Goal: Information Seeking & Learning: Learn about a topic

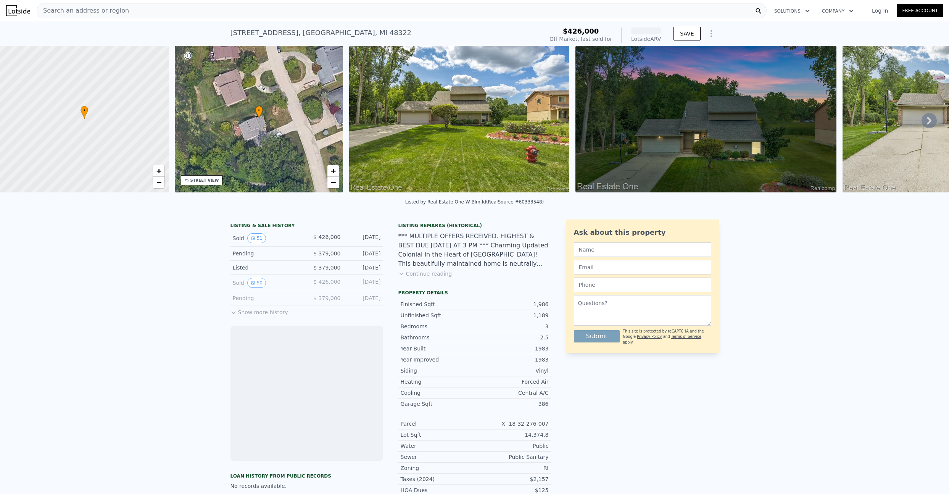
scroll to position [2, 0]
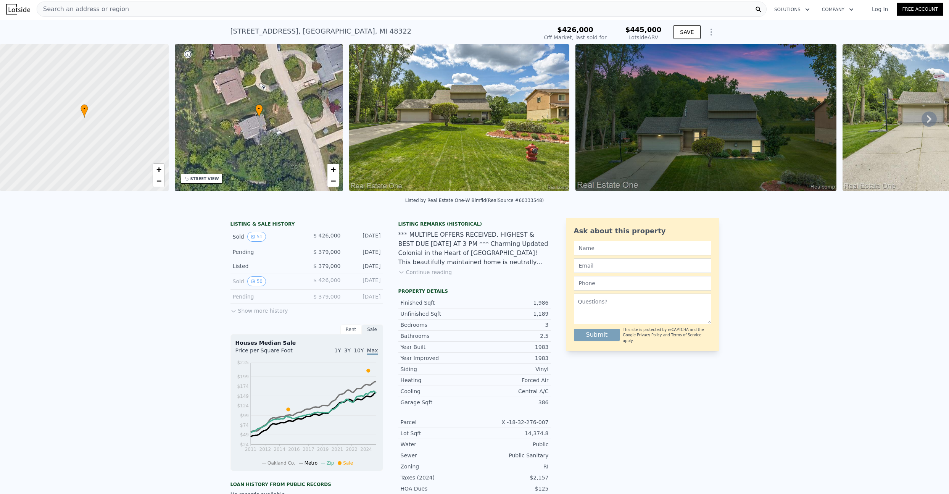
click at [922, 122] on icon at bounding box center [929, 118] width 15 height 15
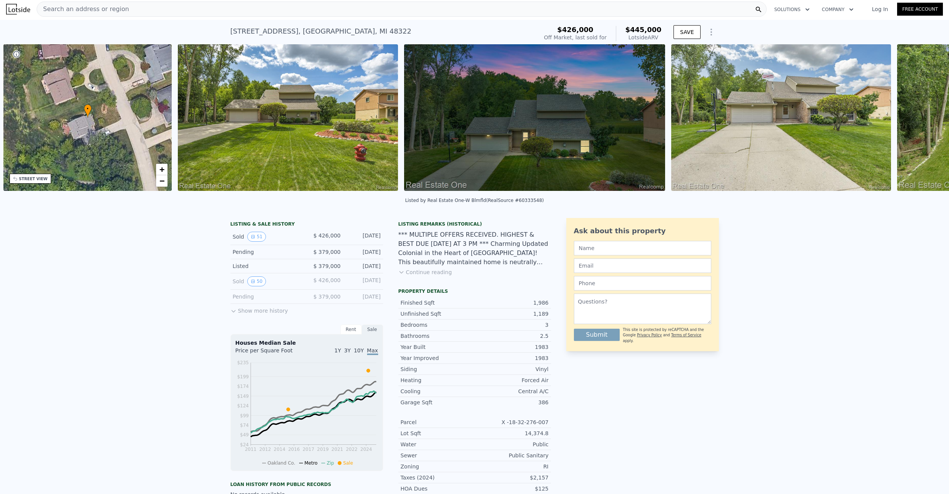
scroll to position [0, 178]
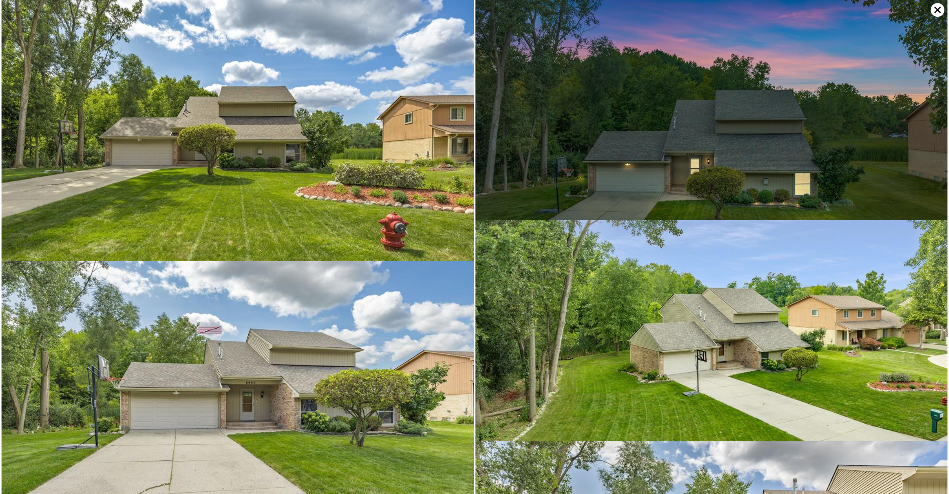
scroll to position [0, 0]
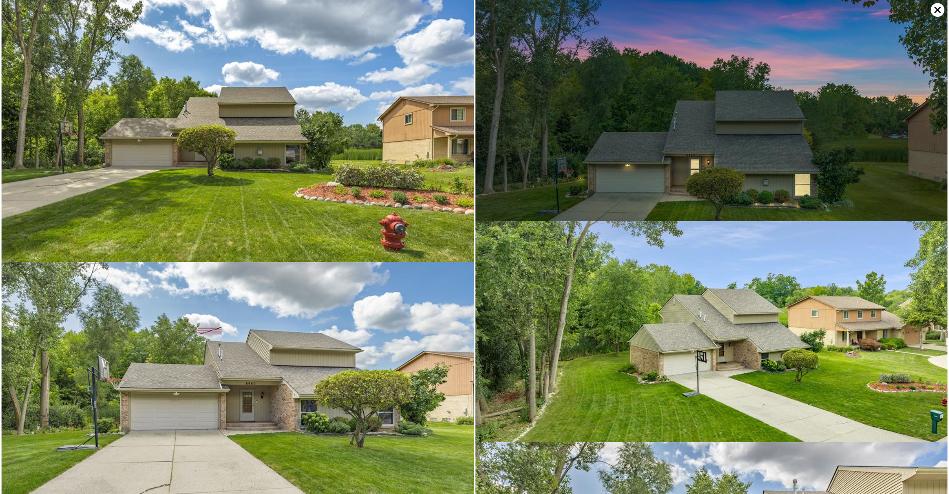
click at [544, 312] on img at bounding box center [712, 353] width 473 height 265
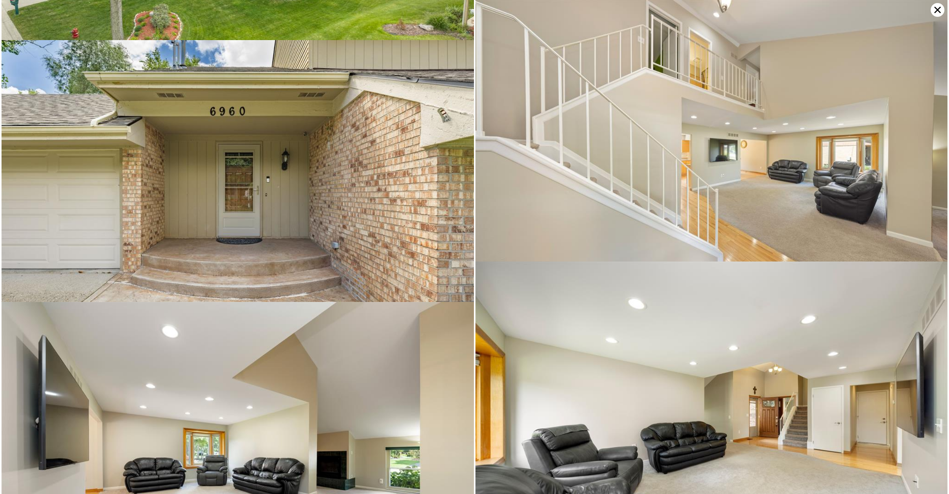
scroll to position [704, 0]
click at [676, 188] on img at bounding box center [712, 157] width 473 height 315
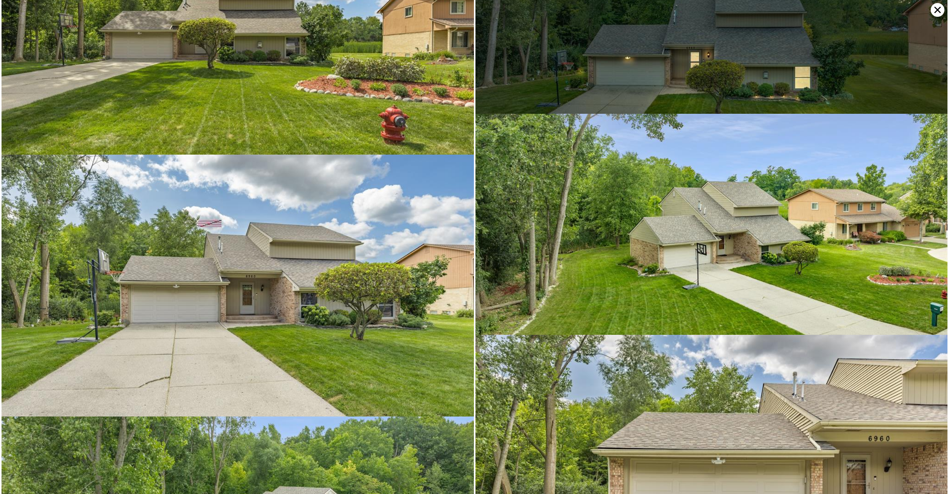
scroll to position [0, 0]
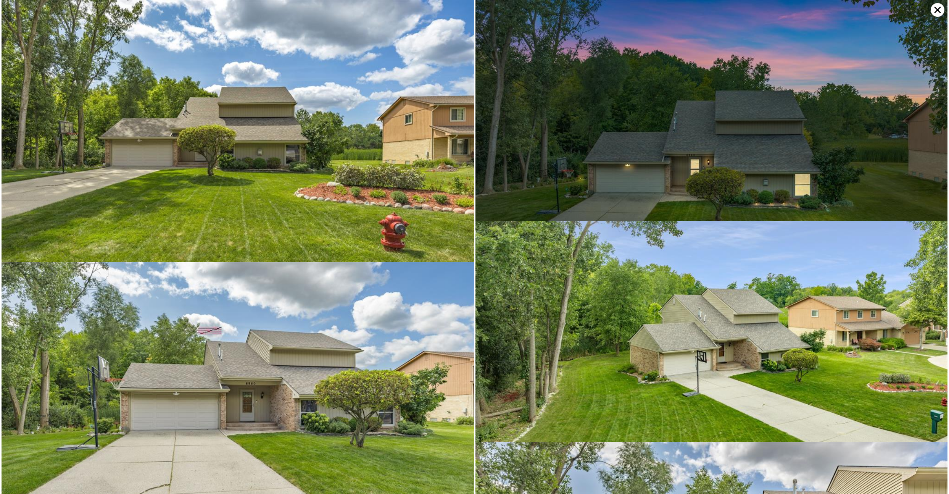
click at [938, 13] on icon at bounding box center [938, 10] width 14 height 14
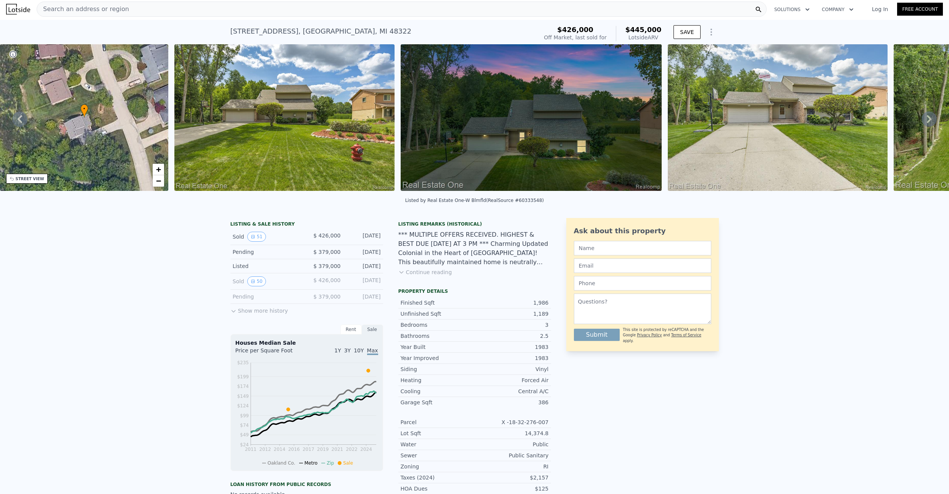
click at [94, 6] on span "Search an address or region" at bounding box center [83, 9] width 92 height 9
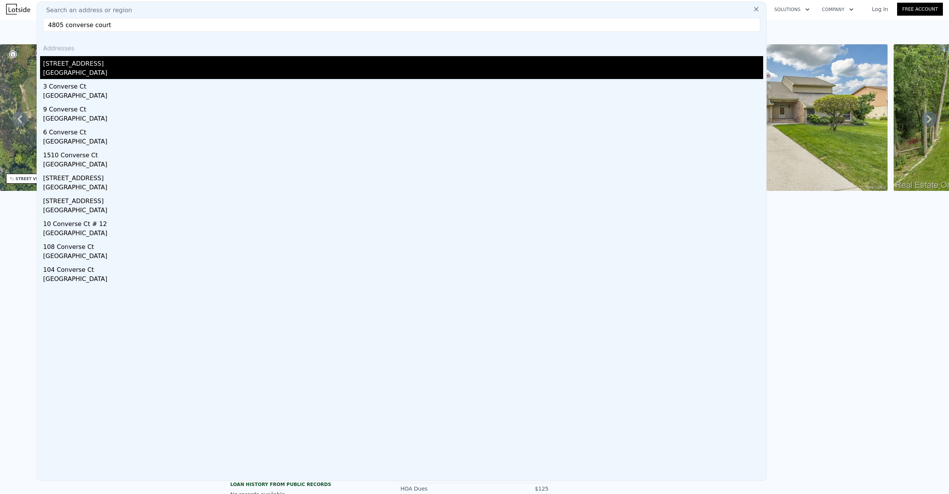
type input "4805 converse court"
click at [121, 73] on div "[GEOGRAPHIC_DATA]" at bounding box center [403, 73] width 720 height 11
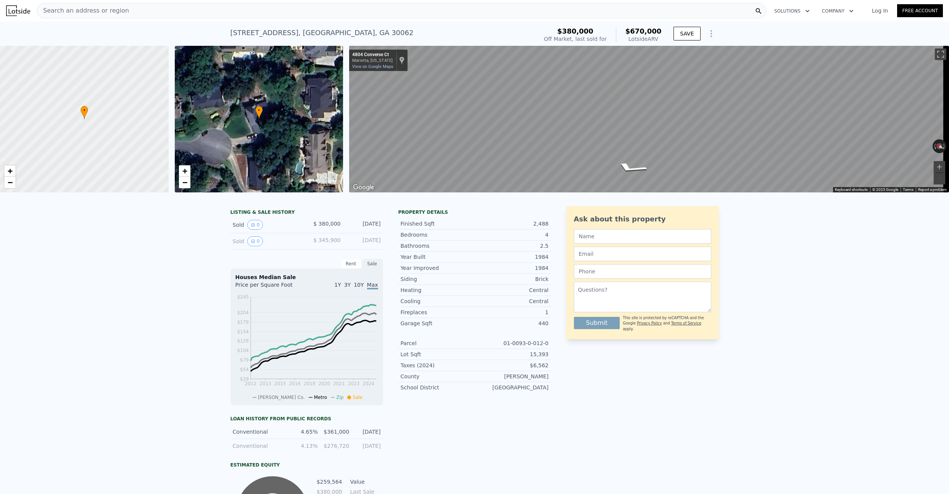
click at [148, 4] on div "Search an address or region" at bounding box center [402, 10] width 730 height 15
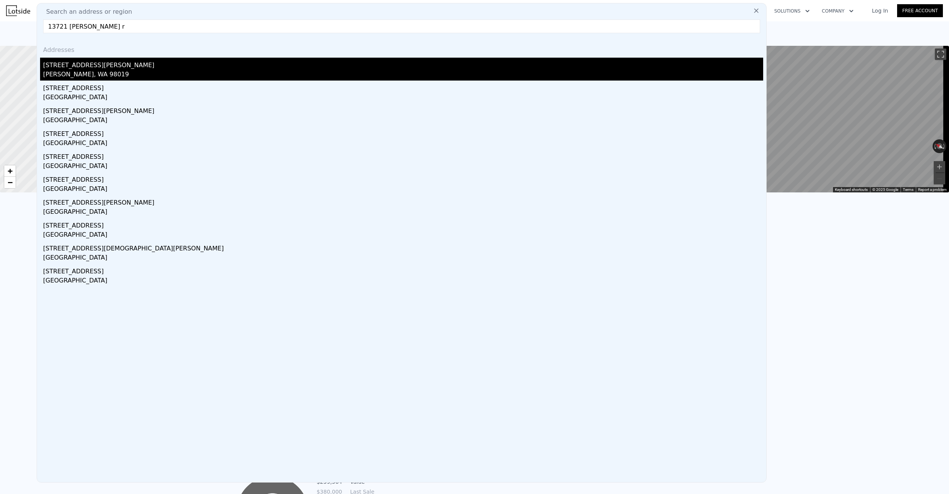
type input "13721 [PERSON_NAME] r"
click at [106, 65] on div "[STREET_ADDRESS][PERSON_NAME]" at bounding box center [403, 64] width 720 height 12
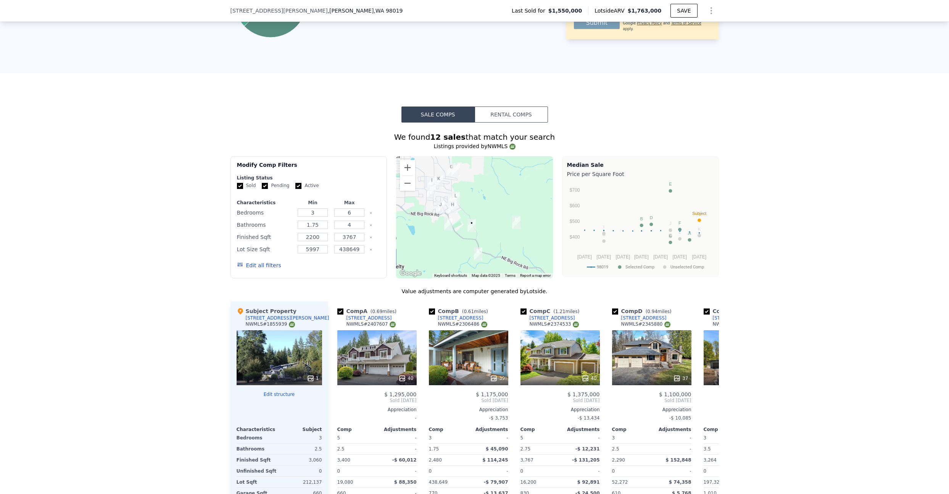
scroll to position [638, 0]
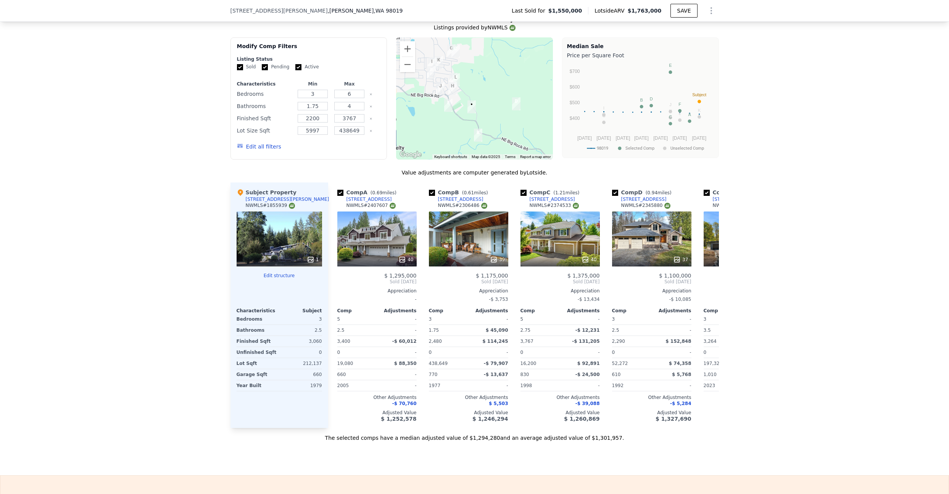
click at [261, 228] on div "1" at bounding box center [280, 238] width 86 height 55
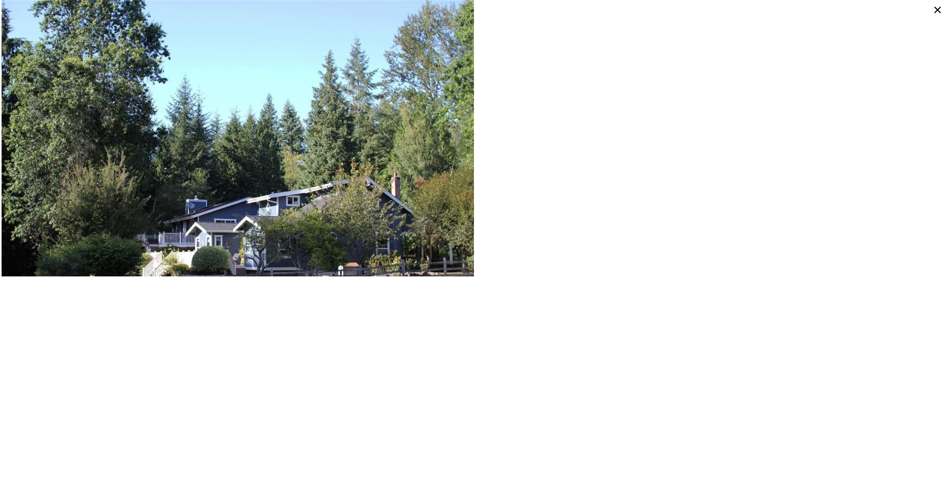
type input "5"
type input "2.5"
type input "1832"
type input "3462"
type input "10855.152"
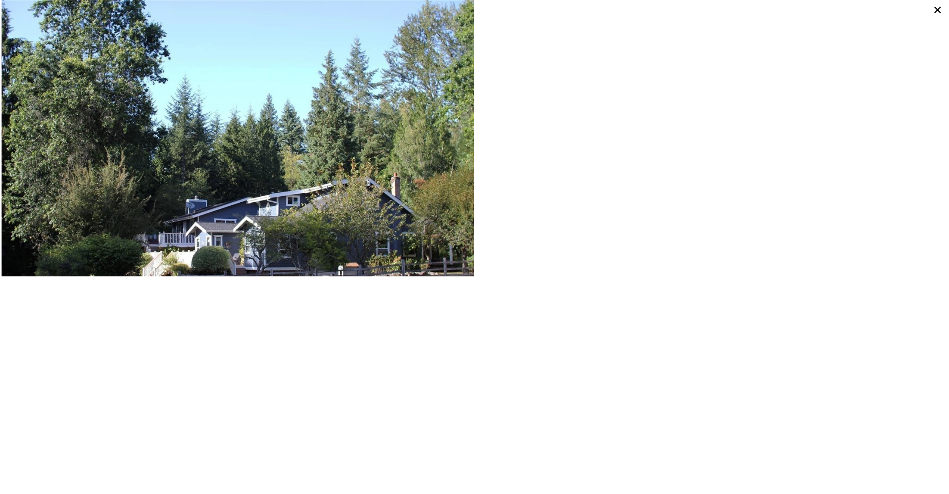
type input "23570.316000000003"
type input "$ 670,000"
type input "5"
type input "$ 226,595"
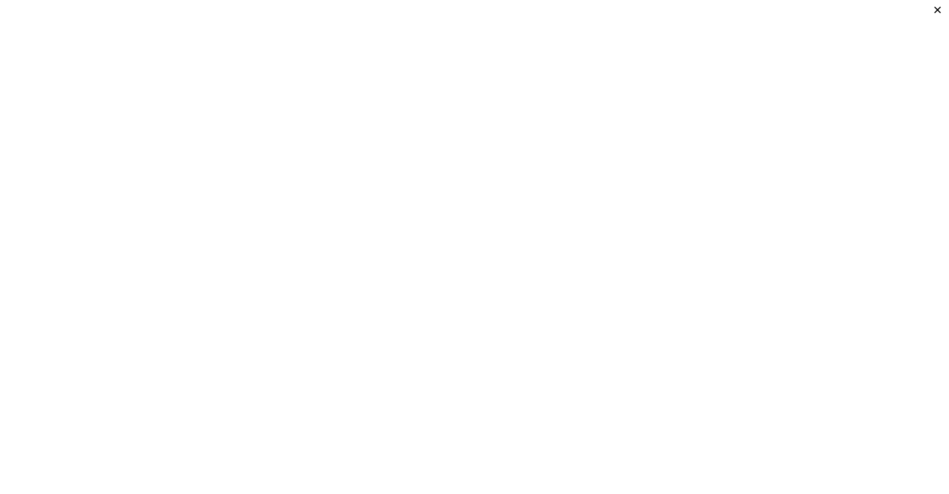
scroll to position [627, 0]
type input "4"
type input "3"
type input "1977"
type input "2740"
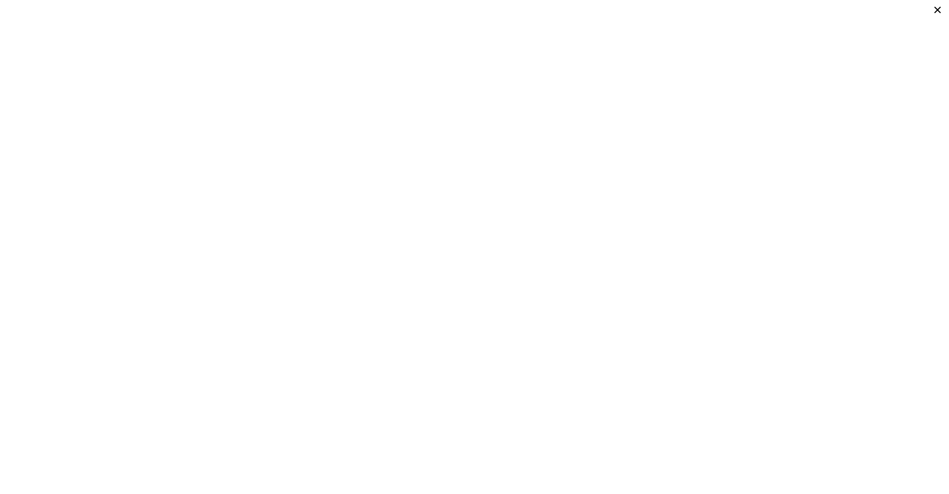
type input "9583.2"
type input "24393.600000000002"
type input "$ 445,000"
type input "4"
type input "-$ 32,271"
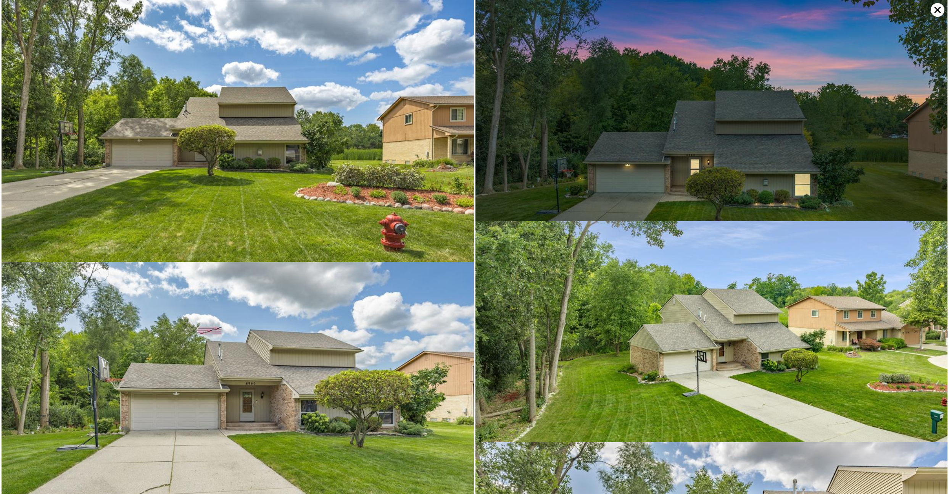
scroll to position [673, 0]
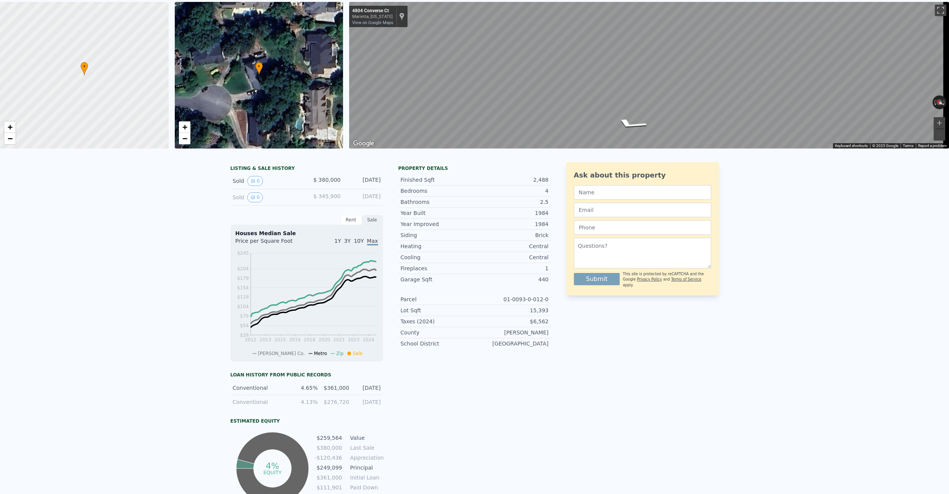
scroll to position [3, 0]
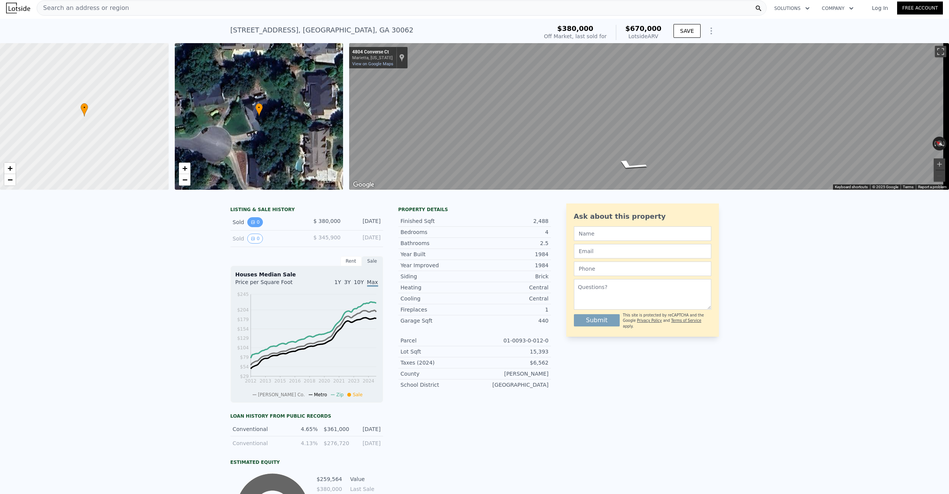
click at [255, 227] on button "0" at bounding box center [255, 222] width 16 height 10
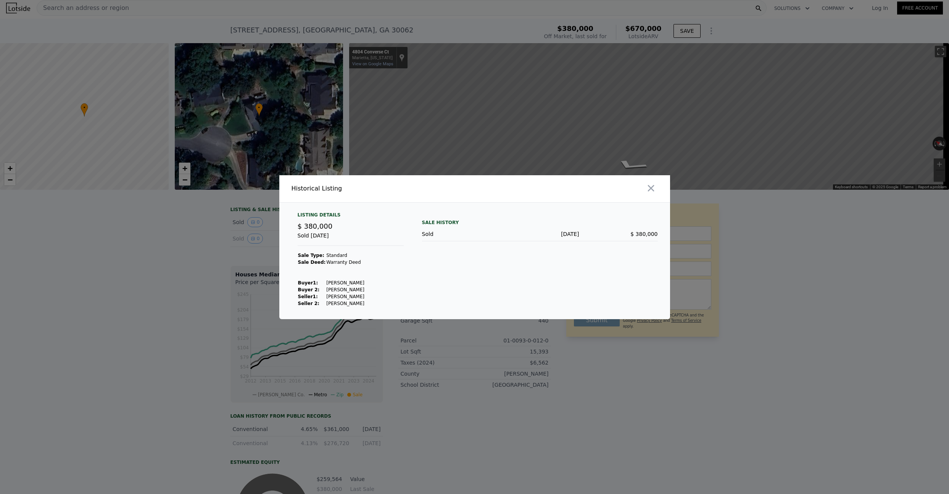
click at [148, 266] on div at bounding box center [474, 247] width 949 height 494
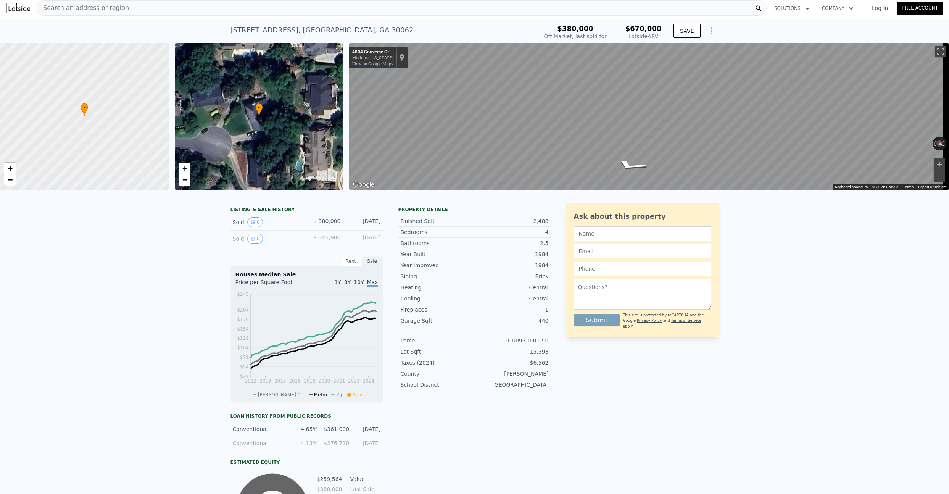
click at [254, 238] on div "Sold 0 $ 345,900 Mar 17, 2004" at bounding box center [307, 239] width 153 height 16
click at [252, 240] on icon "View historical data" at bounding box center [253, 238] width 3 height 3
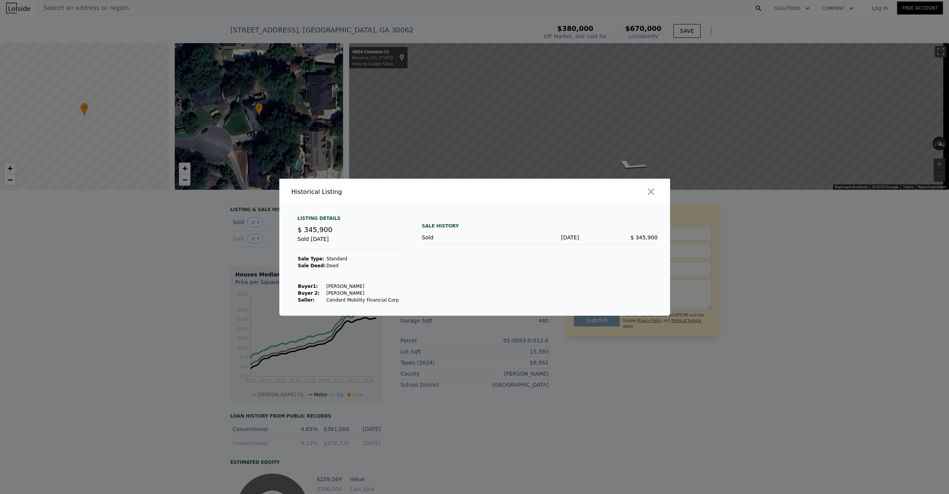
click at [163, 249] on div at bounding box center [474, 247] width 949 height 494
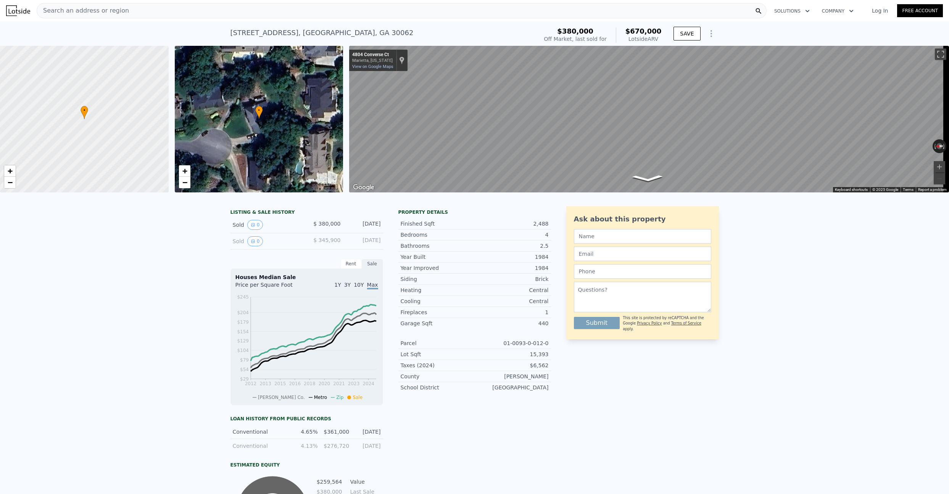
scroll to position [1, 0]
click at [252, 249] on div "Sold 0 $ 345,900 Mar 17, 2004" at bounding box center [307, 240] width 153 height 16
click at [255, 242] on button "0" at bounding box center [255, 241] width 16 height 10
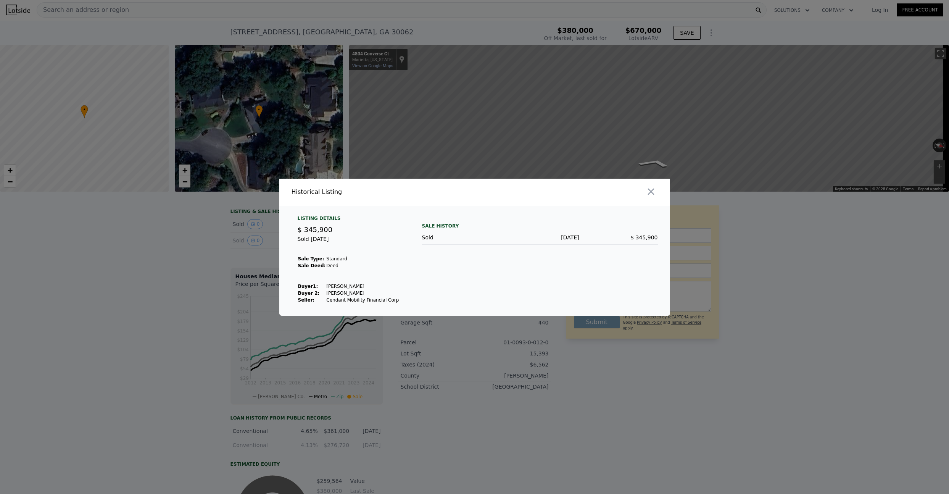
drag, startPoint x: 174, startPoint y: 274, endPoint x: 328, endPoint y: 200, distance: 171.1
click at [174, 274] on div at bounding box center [474, 247] width 949 height 494
